Goal: Browse casually: Explore the website without a specific task or goal

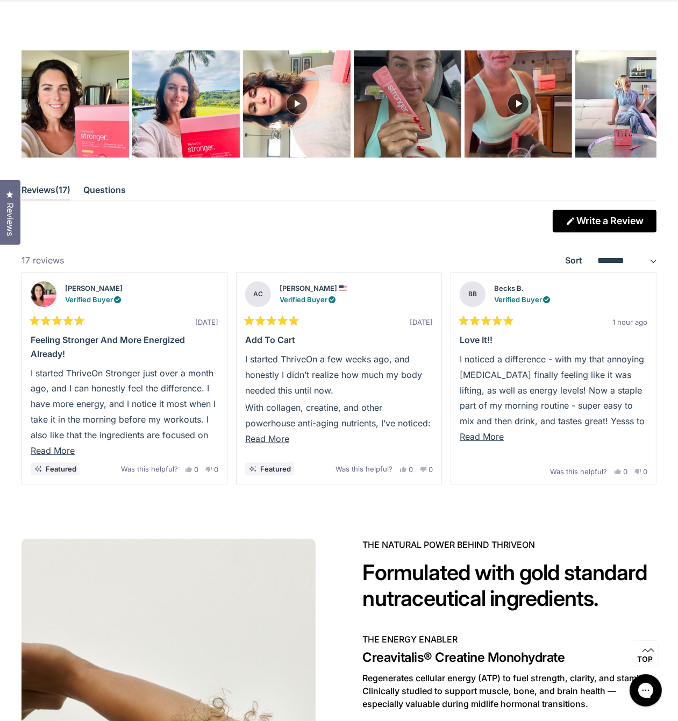
scroll to position [2789, 0]
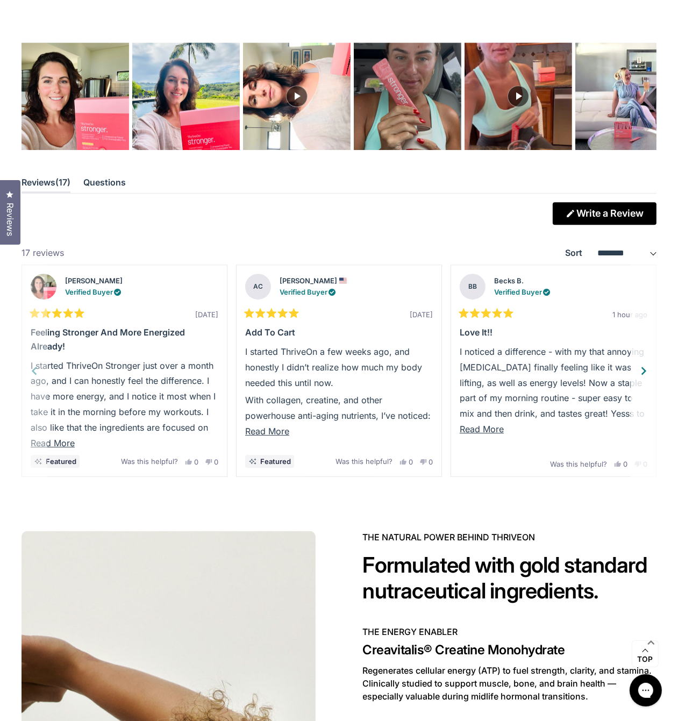
click at [31, 358] on p "I started ThriveOn Stronger just over a month ago, and I can honestly feel the …" at bounding box center [125, 412] width 188 height 109
click at [34, 358] on p "I started ThriveOn Stronger just over a month ago, and I can honestly feel the …" at bounding box center [125, 412] width 188 height 109
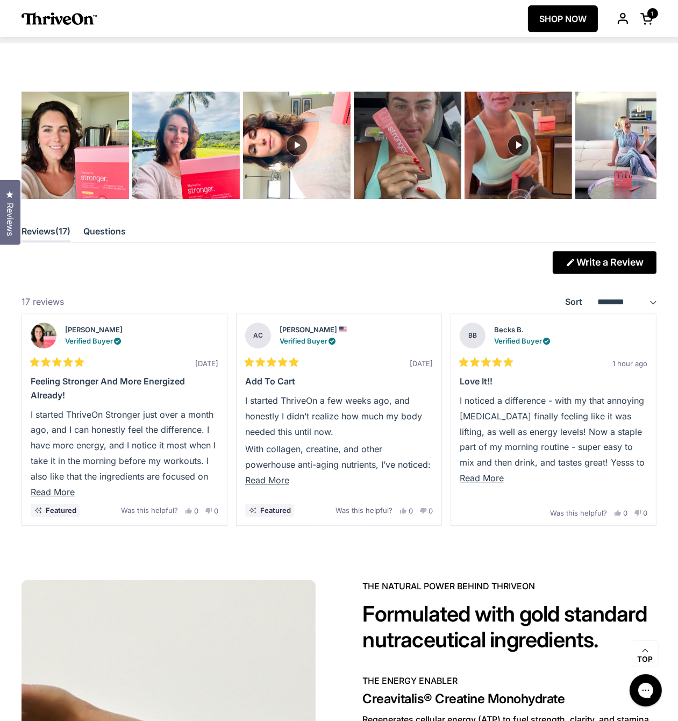
scroll to position [2737, 0]
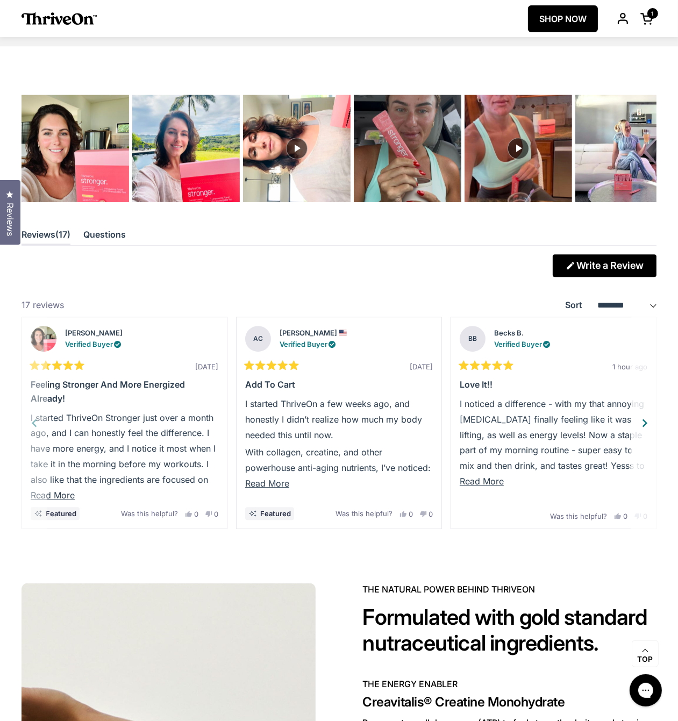
click at [642, 415] on div "Next" at bounding box center [644, 423] width 16 height 16
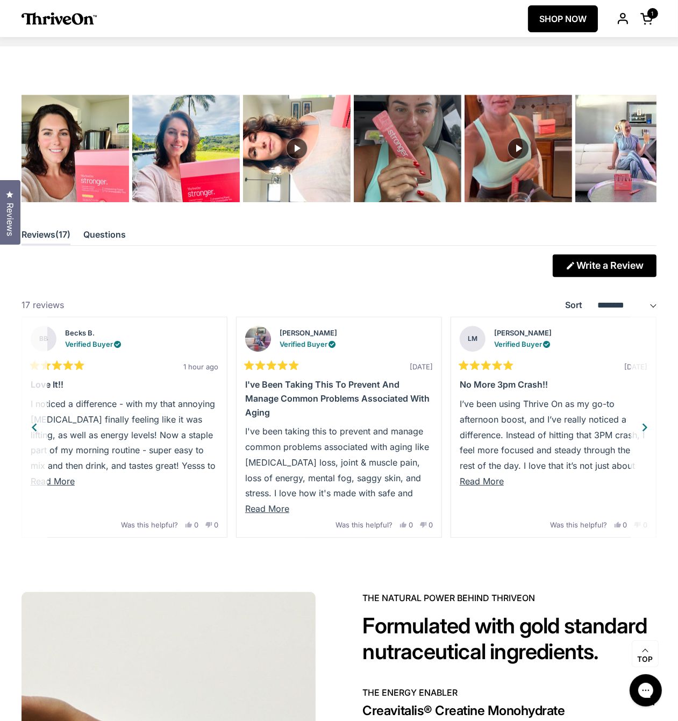
click at [642, 419] on div "Next" at bounding box center [644, 427] width 16 height 16
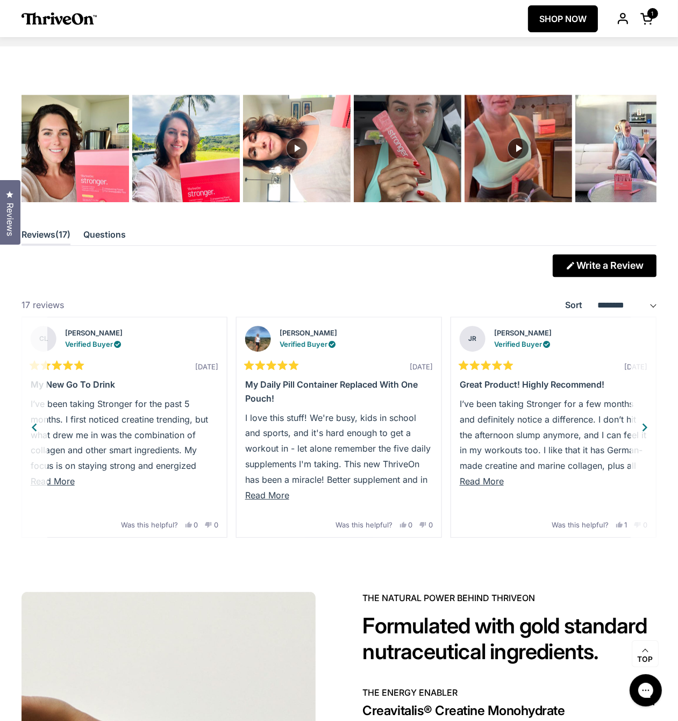
click at [642, 419] on div "Next" at bounding box center [644, 427] width 16 height 16
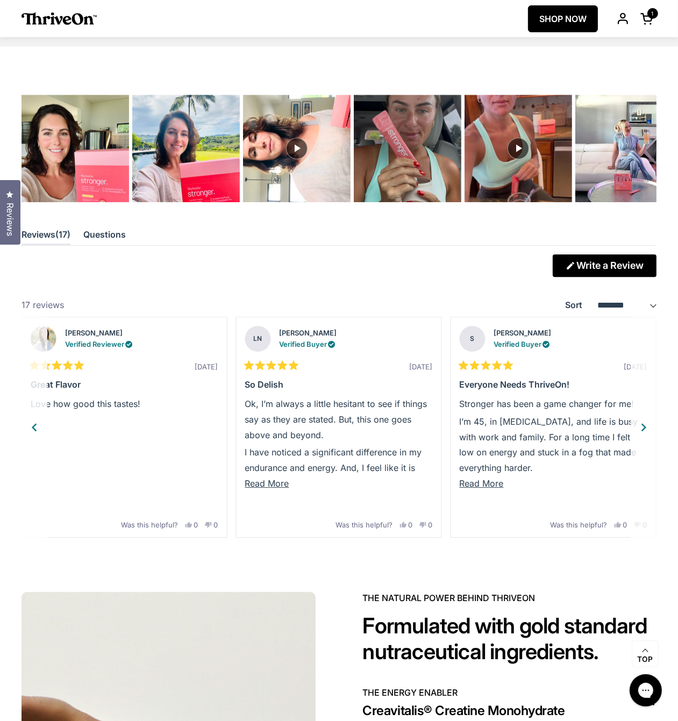
click at [31, 404] on button "Previous" at bounding box center [35, 427] width 26 height 221
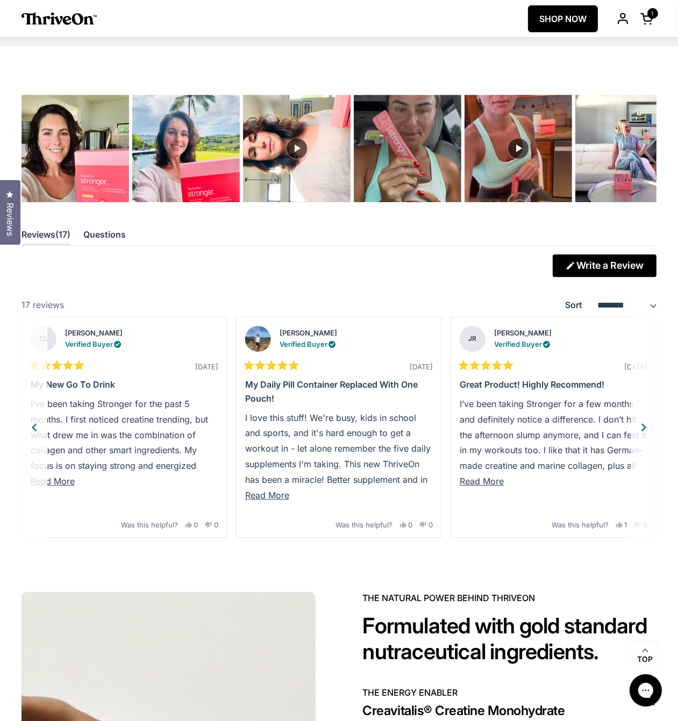
click at [31, 404] on button "Previous" at bounding box center [35, 427] width 26 height 221
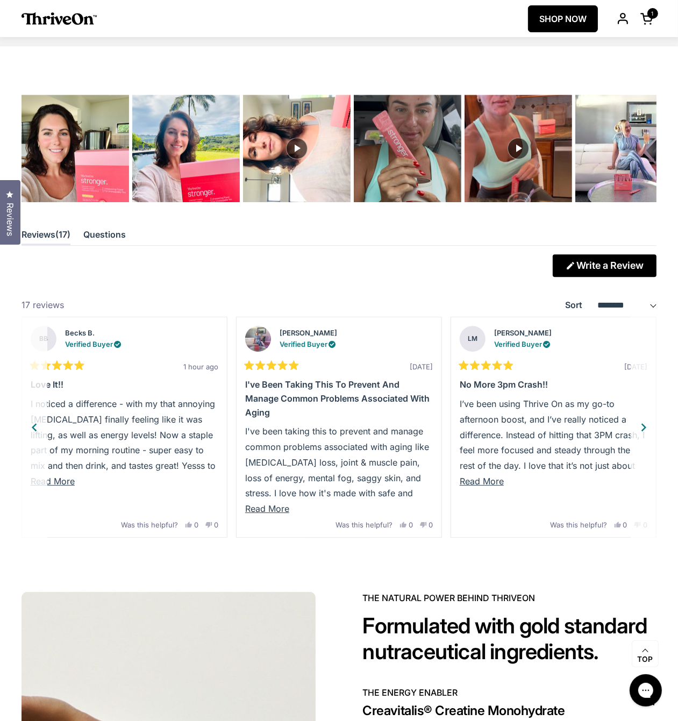
click at [31, 404] on button "Previous" at bounding box center [35, 427] width 26 height 221
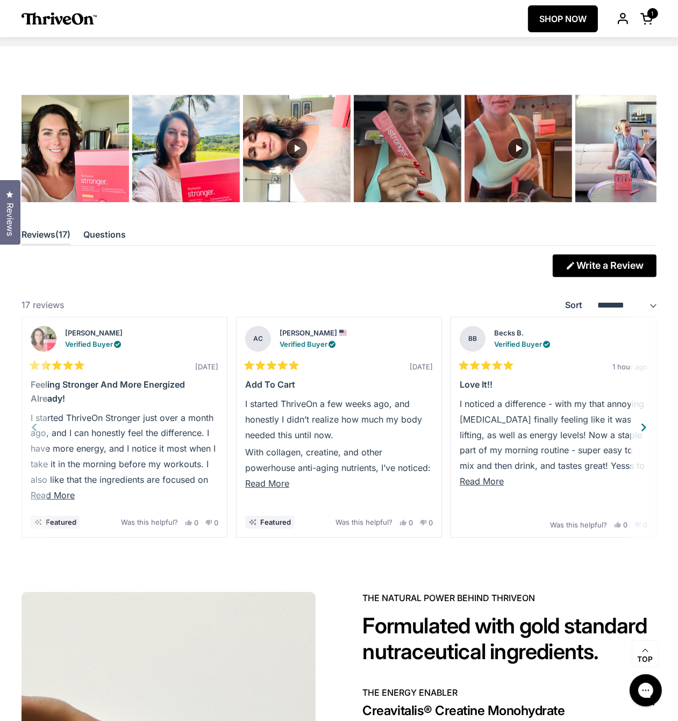
click at [31, 410] on p "I started ThriveOn Stronger just over a month ago, and I can honestly feel the …" at bounding box center [125, 464] width 188 height 109
